Goal: Task Accomplishment & Management: Use online tool/utility

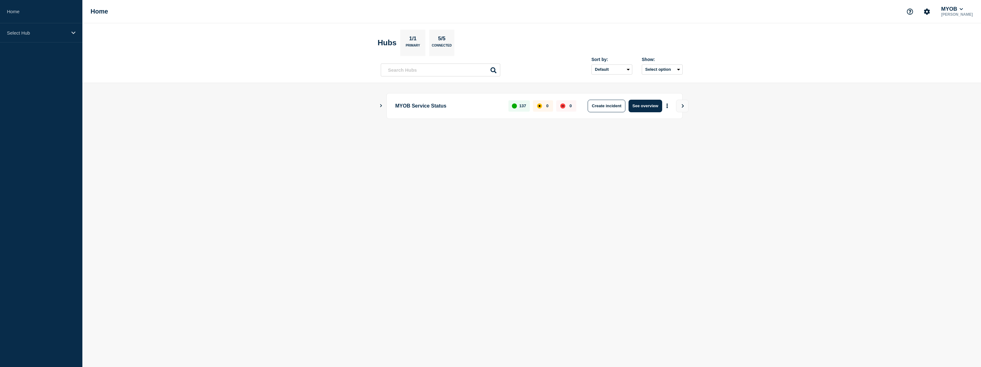
click at [584, 224] on body "Home Select Hub Home MYOB [PERSON_NAME] Hubs 1/1 Primary 5/5 Connected Sort by:…" at bounding box center [490, 183] width 981 height 367
click at [39, 30] on p "Select Hub" at bounding box center [37, 32] width 60 height 5
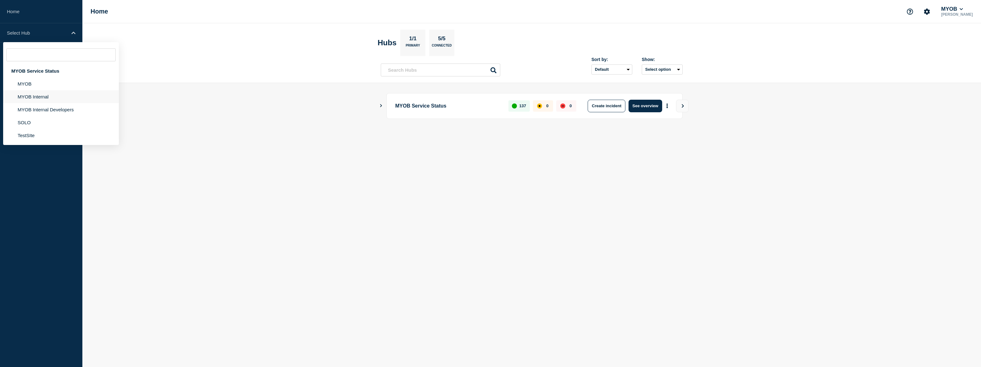
click at [39, 100] on li "MYOB Internal" at bounding box center [61, 96] width 116 height 13
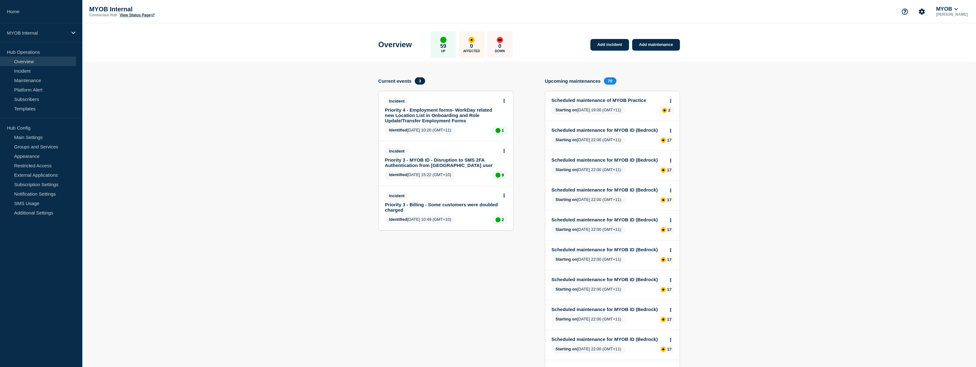
click at [444, 110] on link "Priority 4 - Employment forms- WorkDay related new Location List in Onboarding …" at bounding box center [441, 115] width 113 height 16
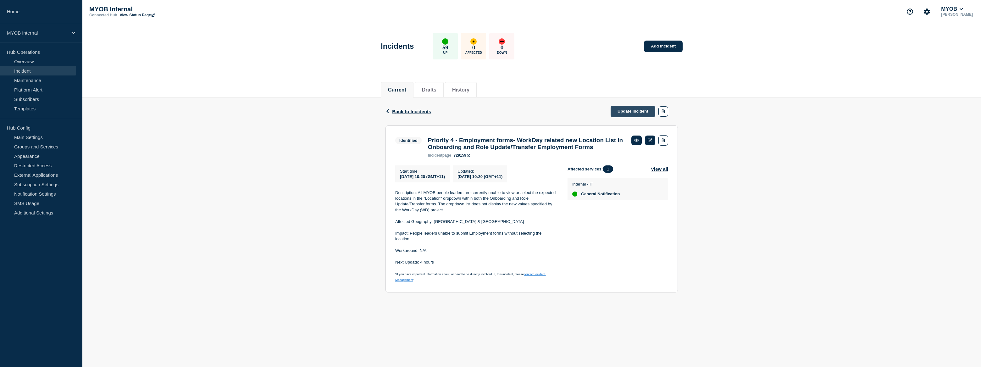
click at [638, 111] on link "Update incident" at bounding box center [632, 112] width 45 height 12
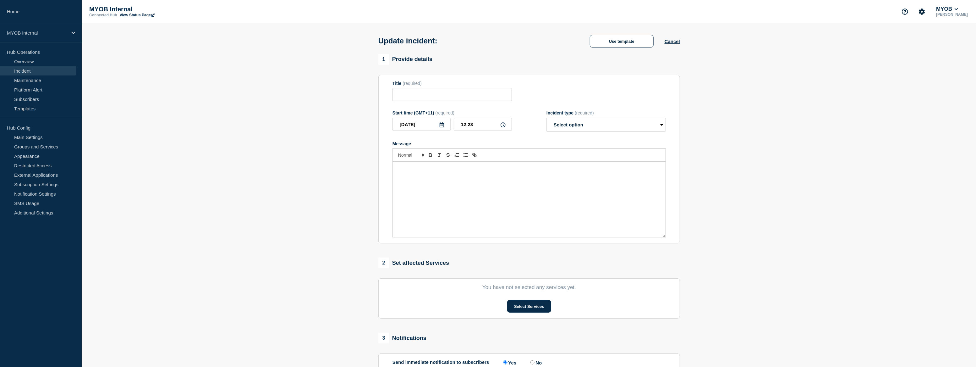
type input "Priority 4 - Employment forms- WorkDay related new Location List in Onboarding …"
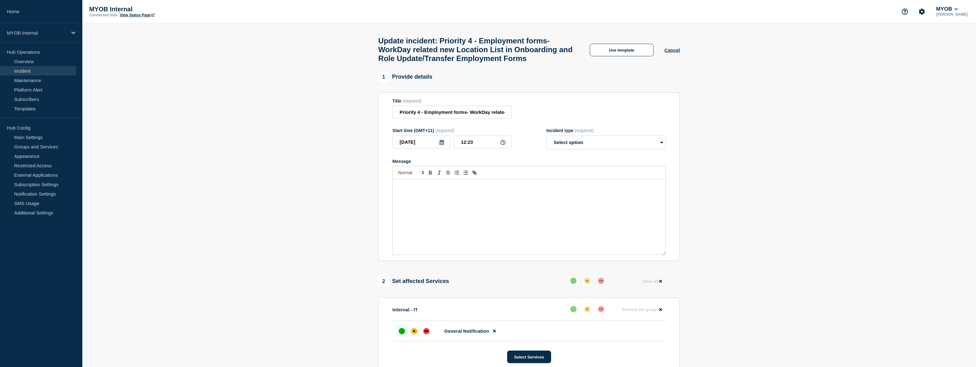
click at [628, 34] on div "Update incident: Priority 4 - Employment forms- WorkDay related new Location Li…" at bounding box center [529, 47] width 316 height 48
click at [634, 54] on button "Use template" at bounding box center [622, 50] width 64 height 13
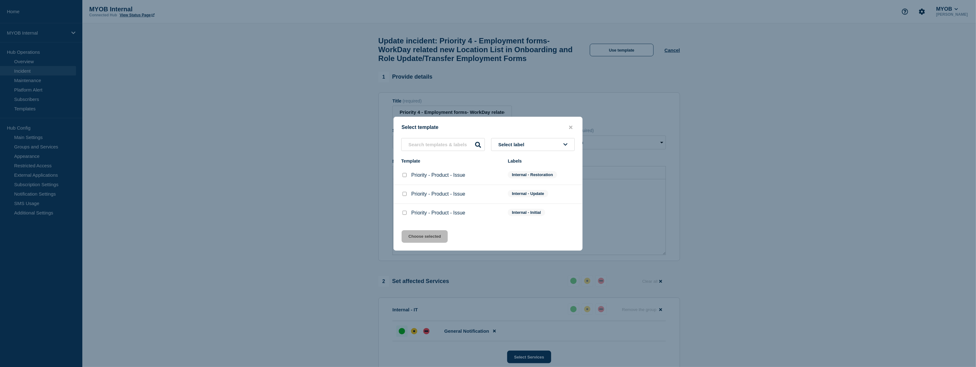
click at [404, 175] on input "Priority - Product - Issue checkbox" at bounding box center [405, 175] width 4 height 4
checkbox input "true"
click at [427, 238] on button "Choose selected" at bounding box center [425, 236] width 46 height 13
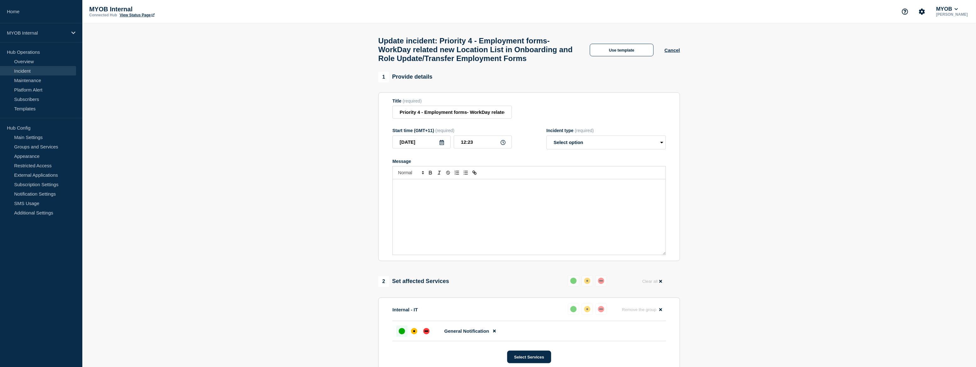
select select "resolved"
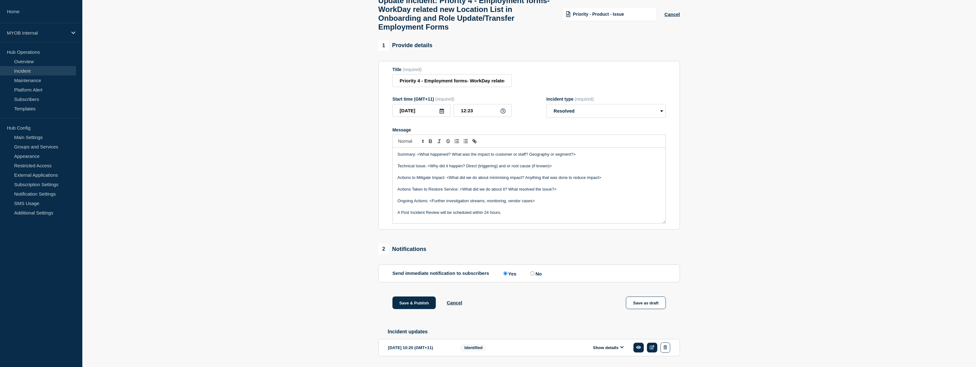
scroll to position [67, 0]
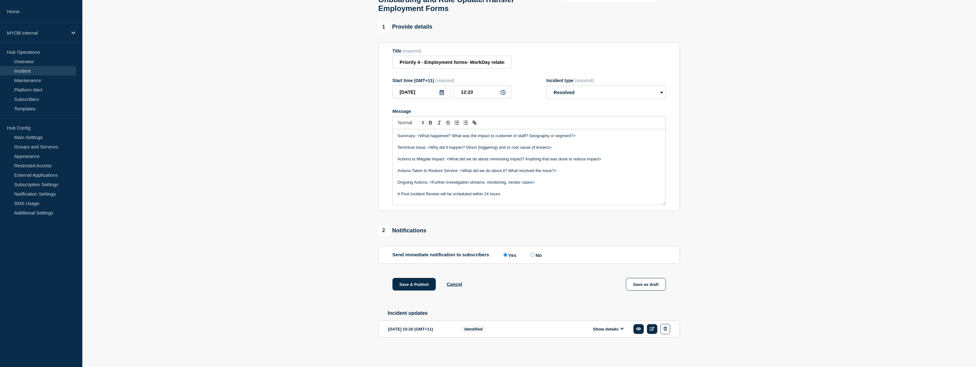
click at [618, 329] on button "Show details" at bounding box center [608, 328] width 35 height 5
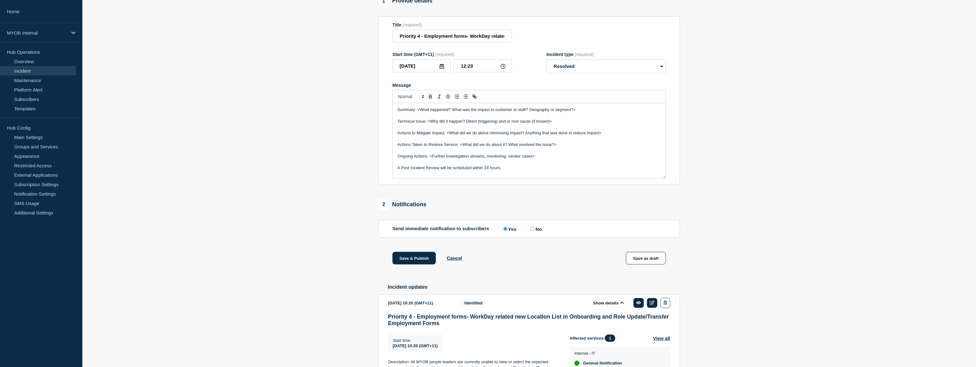
scroll to position [204, 0]
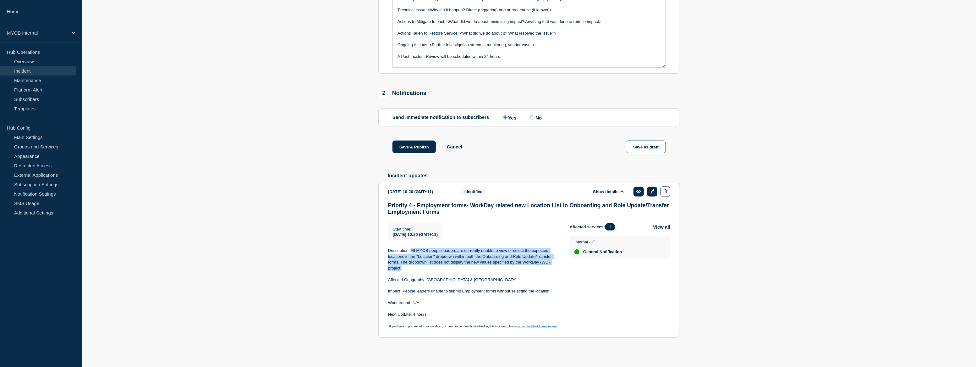
drag, startPoint x: 404, startPoint y: 270, endPoint x: 410, endPoint y: 252, distance: 18.6
click at [410, 252] on p "Description: All MYOB people leaders are currently unable to view or select the…" at bounding box center [474, 259] width 172 height 23
copy p "All MYOB people leaders are currently unable to view or select the expected loc…"
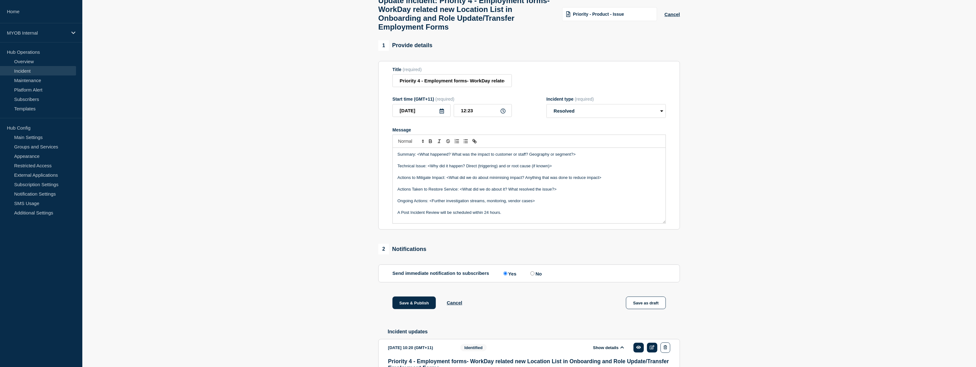
scroll to position [33, 0]
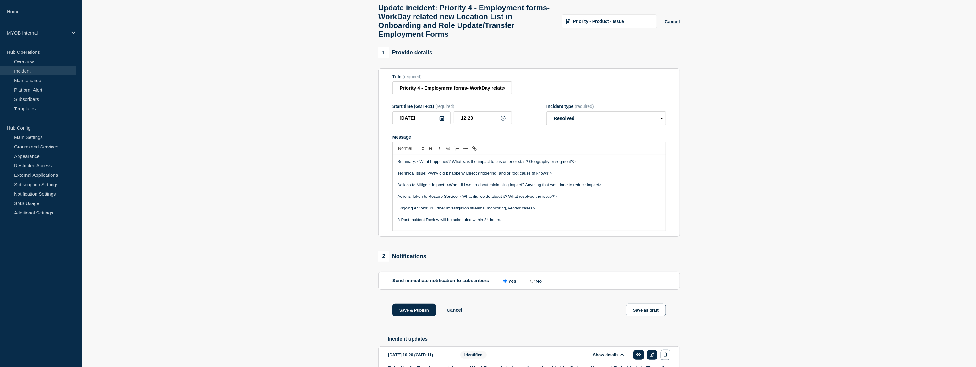
drag, startPoint x: 574, startPoint y: 169, endPoint x: 460, endPoint y: 164, distance: 113.9
click at [456, 164] on p "Summary: <What happened? What was the impact to customer or staff? Geography or…" at bounding box center [529, 162] width 263 height 6
click at [577, 163] on div "Summary: <What happened? What was the impact to customer or staff? Geography or…" at bounding box center [529, 192] width 273 height 75
drag, startPoint x: 566, startPoint y: 170, endPoint x: 418, endPoint y: 166, distance: 148.1
click at [418, 164] on p "Summary: <What happened? What was the impact to customer or staff? Geography or…" at bounding box center [529, 162] width 263 height 6
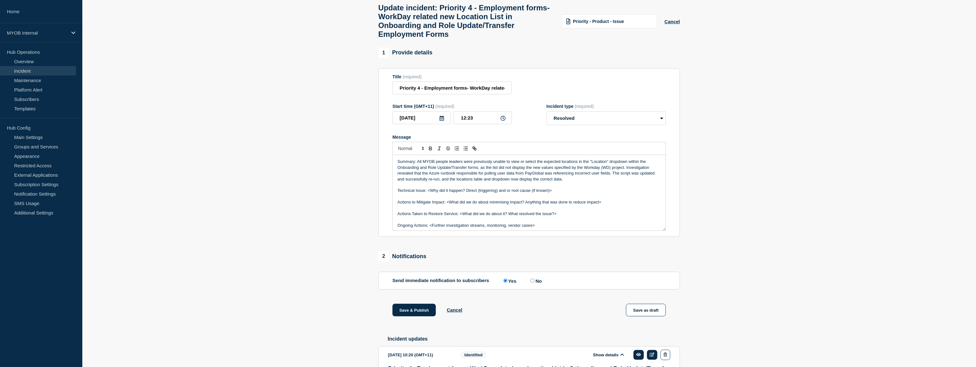
click at [485, 167] on p "Summary: All MYOB people leaders were previously unable to view or select the e…" at bounding box center [529, 170] width 263 height 23
drag, startPoint x: 405, startPoint y: 181, endPoint x: 519, endPoint y: 179, distance: 114.1
click at [519, 179] on p "Summary: All MYOB people leaders were unable to view or select the expected loc…" at bounding box center [529, 170] width 263 height 23
copy p "zure runbook responsible for pulling user data from PayGlobal"
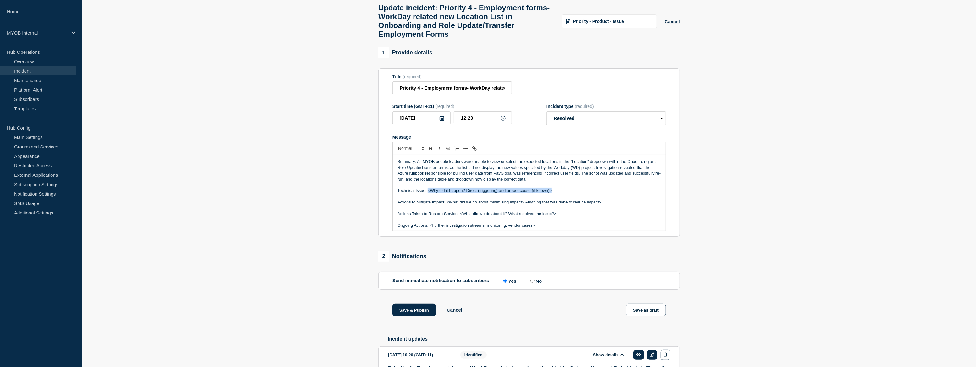
drag, startPoint x: 552, startPoint y: 199, endPoint x: 428, endPoint y: 199, distance: 123.8
click at [428, 193] on p "Technical Issue: <Why did it happen? Direct (triggering) and or root cause (if …" at bounding box center [529, 191] width 263 height 6
paste div "Message"
click at [468, 193] on p "Technical Issue: Azure runbook responsible for pulling user data from PayGlobal" at bounding box center [529, 191] width 263 height 6
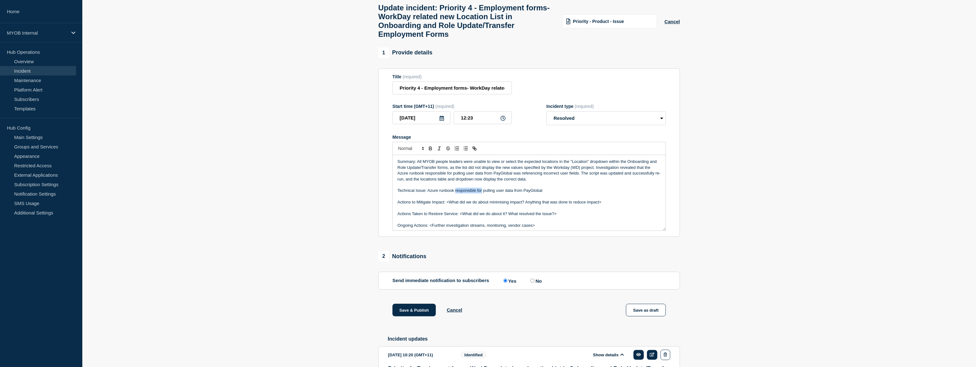
drag, startPoint x: 481, startPoint y: 197, endPoint x: 455, endPoint y: 197, distance: 25.8
click at [455, 193] on p "Technical Issue: Azure runbook responsible for pulling user data from PayGlobal" at bounding box center [529, 191] width 263 height 6
drag, startPoint x: 528, startPoint y: 180, endPoint x: 586, endPoint y: 181, distance: 57.8
click at [586, 181] on p "Summary: All MYOB people leaders were unable to view or select the expected loc…" at bounding box center [529, 170] width 263 height 23
copy p "referencing incorrect user fields"
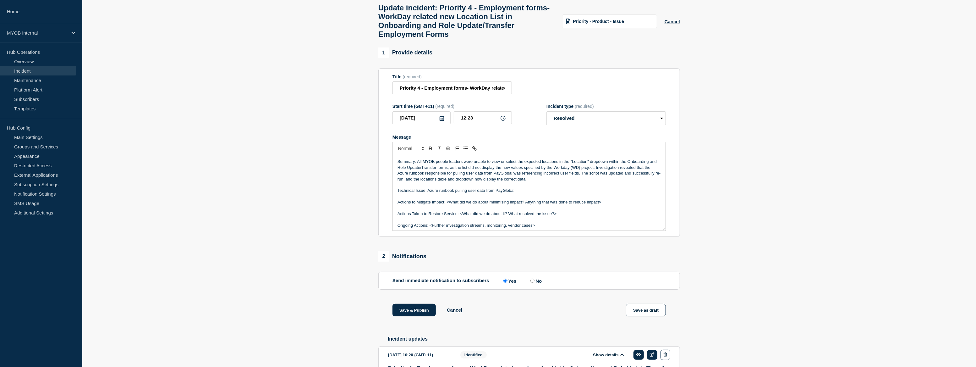
click at [519, 193] on p "Technical Issue: Azure runbook pulling user data from PayGlobal" at bounding box center [529, 191] width 263 height 6
click at [526, 193] on p "Technical Issue: Azure runbook pulling user data from PayGlobal was referencing…" at bounding box center [529, 191] width 263 height 6
drag, startPoint x: 588, startPoint y: 198, endPoint x: 429, endPoint y: 196, distance: 159.0
click at [429, 193] on p "Technical Issue: Azure runbook pulling user data from PayGlobal was referencing…" at bounding box center [529, 191] width 263 height 6
click at [609, 205] on p "Actions to Mitigate Impact: <What did we do about minimising impact? Anything t…" at bounding box center [529, 202] width 263 height 6
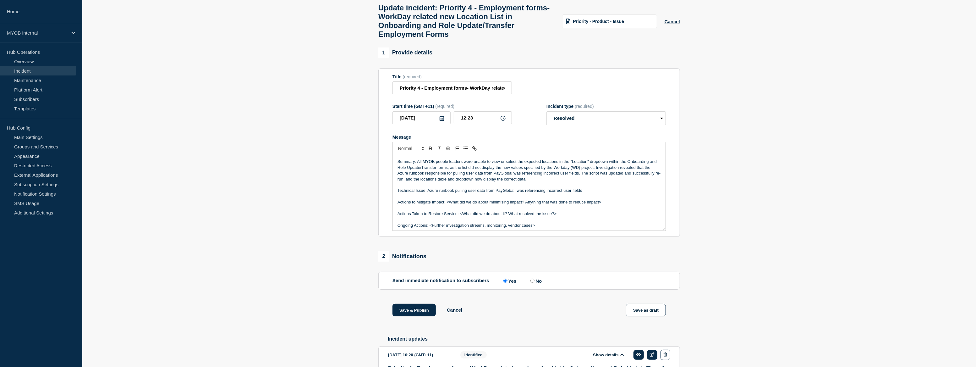
drag, startPoint x: 605, startPoint y: 210, endPoint x: 396, endPoint y: 211, distance: 208.7
click at [396, 211] on div "Summary: All MYOB people leaders were unable to view or select the expected loc…" at bounding box center [529, 192] width 273 height 75
drag, startPoint x: 557, startPoint y: 212, endPoint x: 459, endPoint y: 208, distance: 97.5
click at [459, 208] on div "Summary: All MYOB people leaders were unable to view or select the expected loc…" at bounding box center [529, 192] width 273 height 75
drag, startPoint x: 536, startPoint y: 222, endPoint x: 430, endPoint y: 220, distance: 106.5
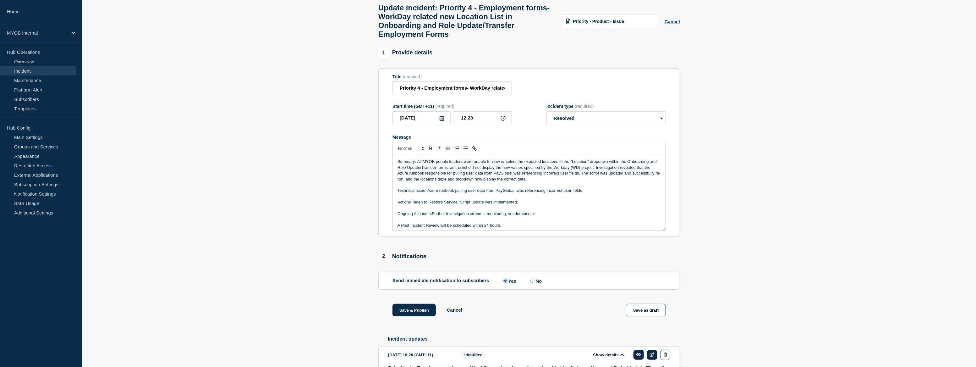
click at [430, 217] on p "Ongoing Actions: <Further investigation streams, monitoring, vendor cases>" at bounding box center [529, 214] width 263 height 6
click at [499, 223] on p "Message" at bounding box center [529, 220] width 263 height 6
click at [495, 205] on p "Actions Taken to Restore Service: Script update was implemented." at bounding box center [529, 202] width 263 height 6
click at [489, 205] on p "Actions Taken to Restore Service: Script update was implemented." at bounding box center [529, 202] width 263 height 6
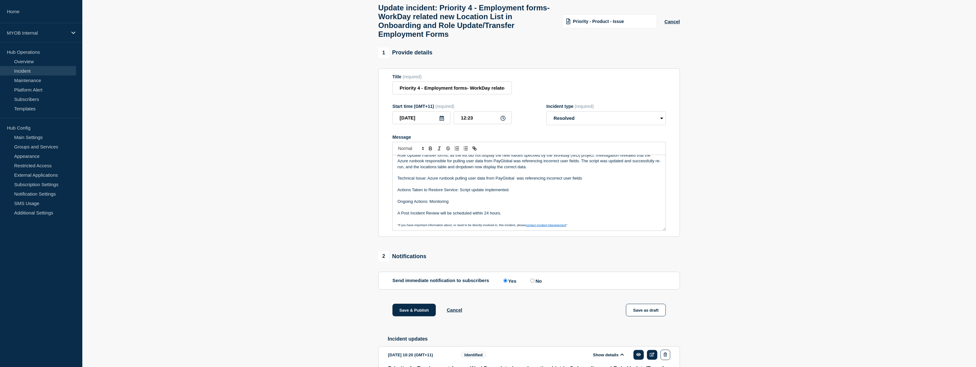
scroll to position [13, 0]
click at [505, 215] on p "A Post Incident Review will be scheduled within 24 hours." at bounding box center [529, 213] width 263 height 6
drag, startPoint x: 504, startPoint y: 219, endPoint x: 393, endPoint y: 219, distance: 110.9
click at [393, 219] on div "Summary: All MYOB people leaders were unable to view or select the expected loc…" at bounding box center [529, 192] width 273 height 75
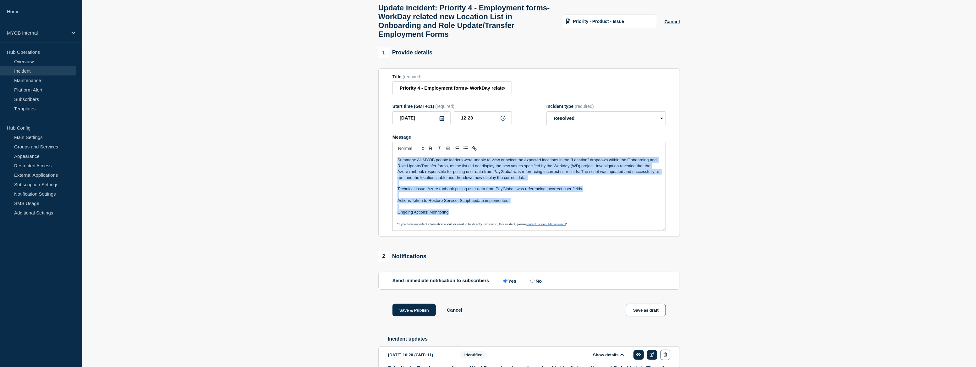
scroll to position [0, 0]
drag, startPoint x: 456, startPoint y: 220, endPoint x: 392, endPoint y: 165, distance: 84.3
click at [392, 165] on section "Title (required) Priority 4 - Employment forms- WorkDay related new Location Li…" at bounding box center [529, 152] width 302 height 169
copy div "Summary: All MYOB people leaders were unable to view or select the expected loc…"
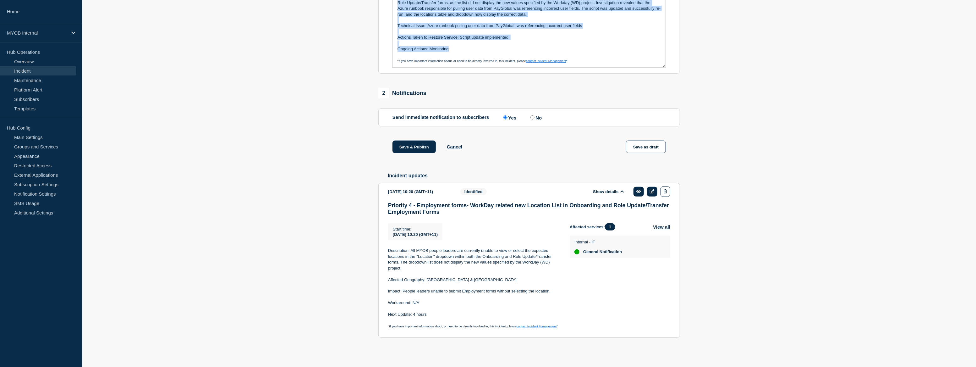
scroll to position [204, 0]
click at [414, 148] on button "Save & Publish" at bounding box center [414, 146] width 43 height 13
